Goal: Browse casually: Explore the website without a specific task or goal

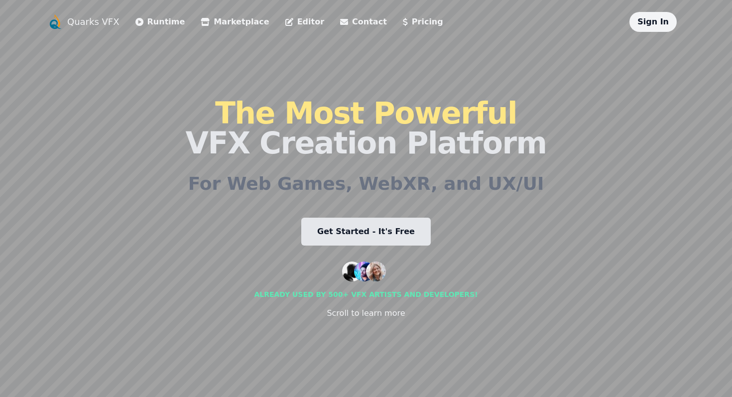
drag, startPoint x: 578, startPoint y: 164, endPoint x: 561, endPoint y: 161, distance: 17.7
click at [561, 162] on div "Quarks VFX Runtime Marketplace Editor Contact Pricing Sign In The Most Powerful…" at bounding box center [365, 198] width 637 height 373
click at [201, 24] on icon at bounding box center [205, 22] width 9 height 8
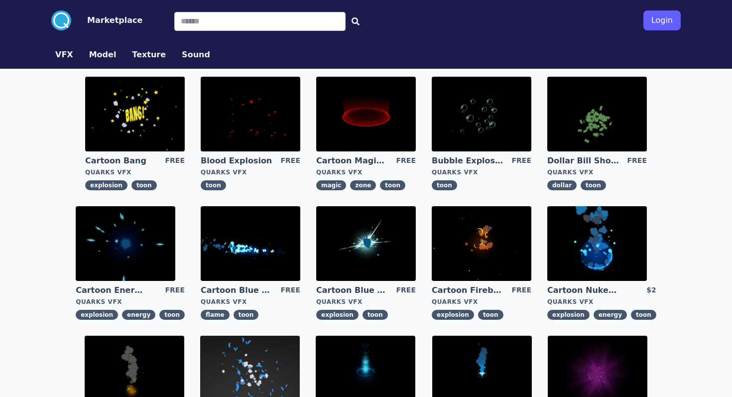
click at [259, 223] on img at bounding box center [251, 243] width 100 height 75
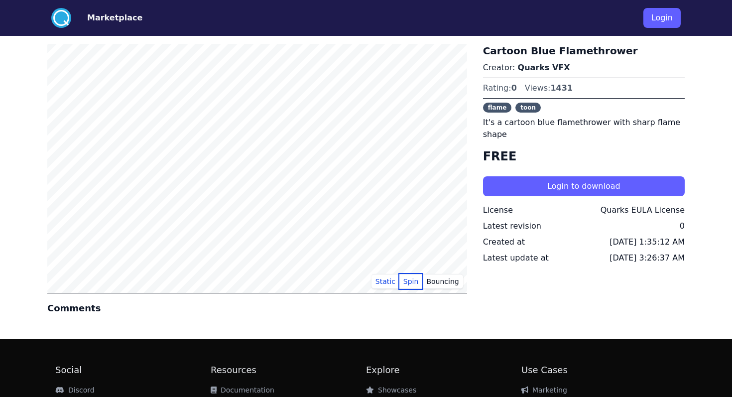
click at [406, 278] on button "Spin" at bounding box center [410, 281] width 23 height 15
click at [433, 282] on button "Bouncing" at bounding box center [442, 281] width 40 height 15
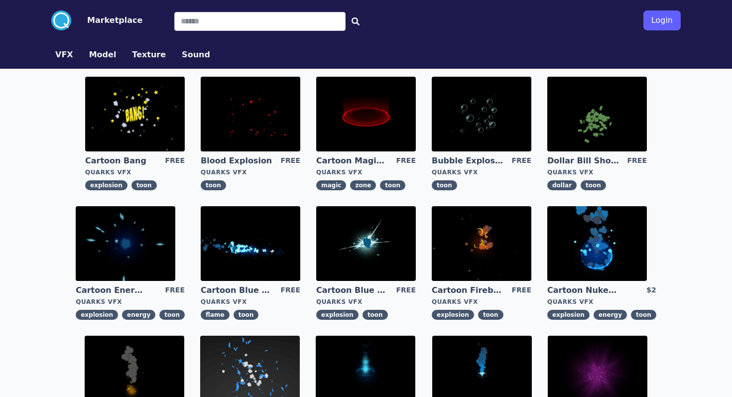
click at [368, 120] on img at bounding box center [366, 114] width 100 height 75
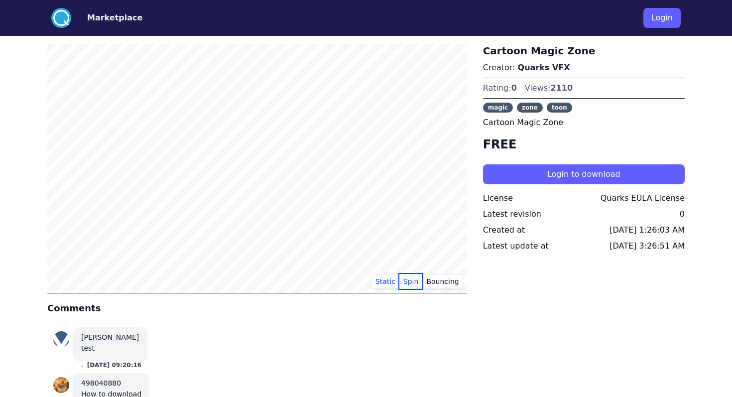
click at [405, 277] on button "Spin" at bounding box center [410, 281] width 23 height 15
click at [451, 285] on button "Bouncing" at bounding box center [442, 281] width 40 height 15
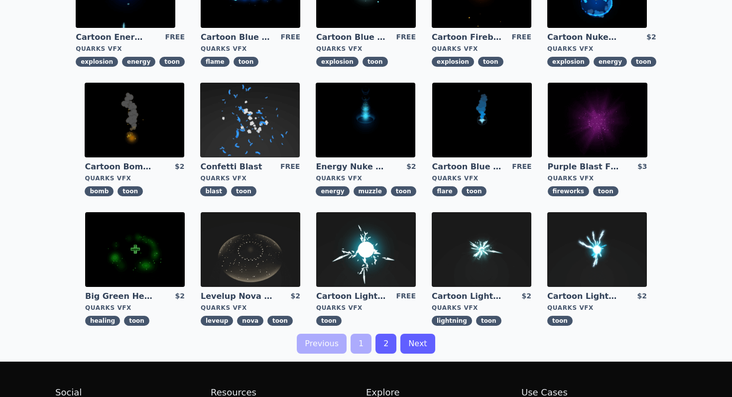
scroll to position [256, 0]
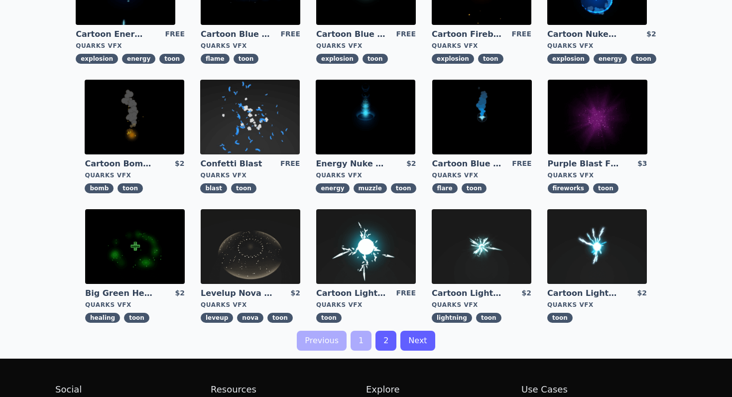
click at [268, 255] on img at bounding box center [251, 246] width 100 height 75
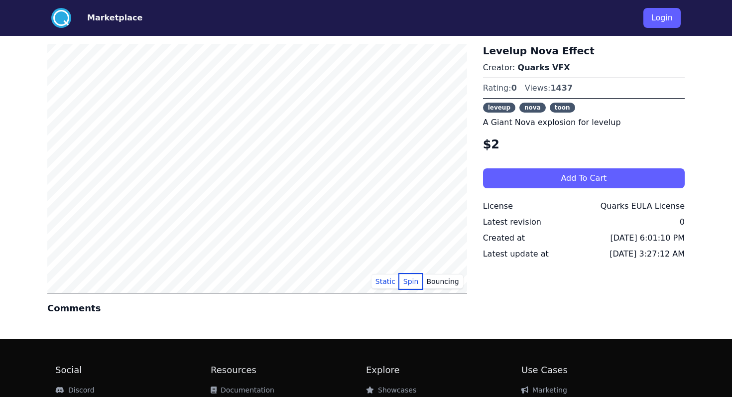
click at [417, 281] on button "Spin" at bounding box center [410, 281] width 23 height 15
click at [393, 282] on button "Static" at bounding box center [385, 281] width 28 height 15
click at [420, 281] on button "Spin" at bounding box center [410, 281] width 23 height 15
click at [445, 280] on button "Bouncing" at bounding box center [442, 281] width 40 height 15
click at [386, 282] on button "Static" at bounding box center [385, 281] width 28 height 15
